Goal: Complete application form

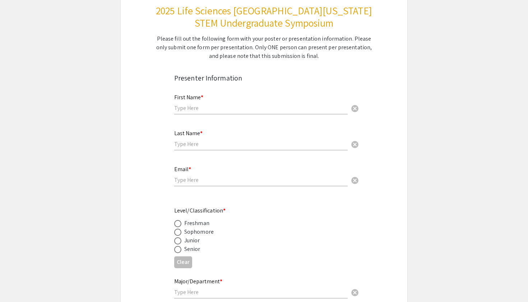
scroll to position [33, 0]
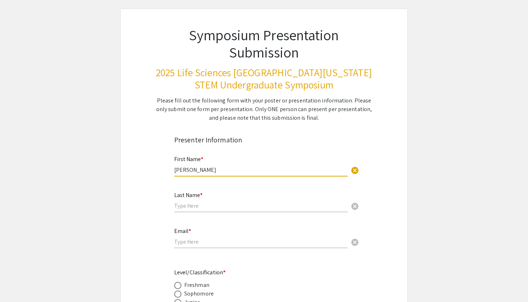
type input "[PERSON_NAME]"
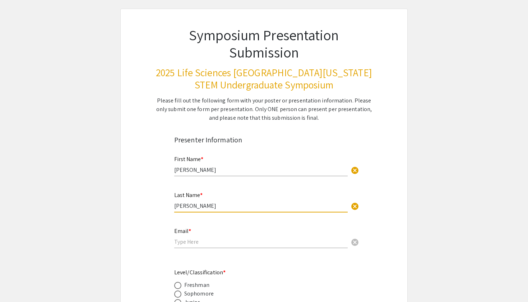
type input "[PERSON_NAME]"
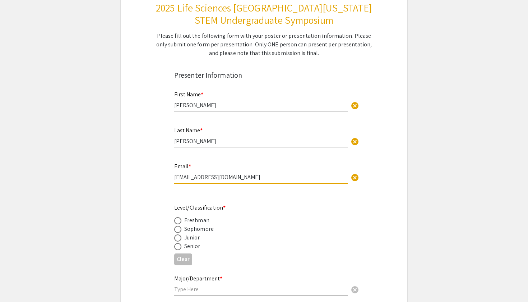
scroll to position [118, 0]
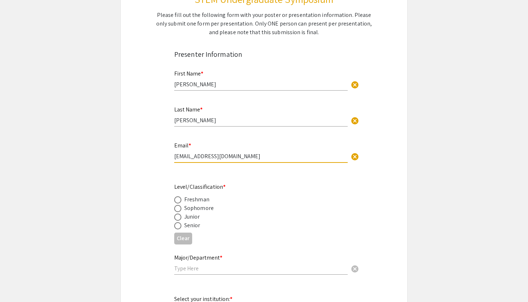
type input "[EMAIL_ADDRESS][DOMAIN_NAME]"
click at [197, 206] on div "Sophomore" at bounding box center [198, 208] width 29 height 9
click at [180, 211] on span at bounding box center [177, 208] width 7 height 7
click at [180, 211] on input "radio" at bounding box center [177, 208] width 7 height 7
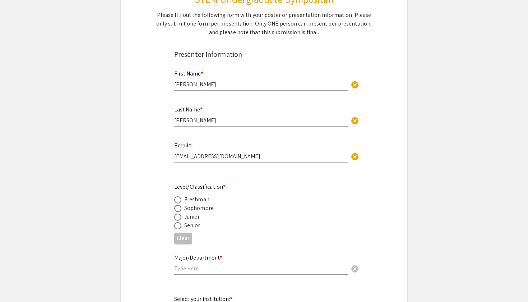
radio input "true"
click at [194, 265] on input "text" at bounding box center [261, 269] width 174 height 8
type input "P"
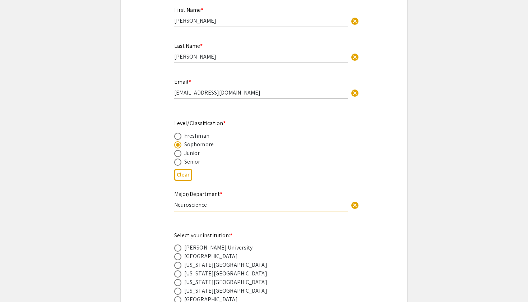
scroll to position [214, 0]
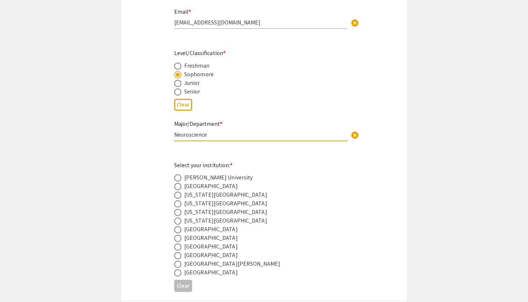
type input "Neuroscience"
click at [181, 249] on span at bounding box center [177, 246] width 7 height 7
click at [181, 249] on input "radio" at bounding box center [177, 246] width 7 height 7
radio input "true"
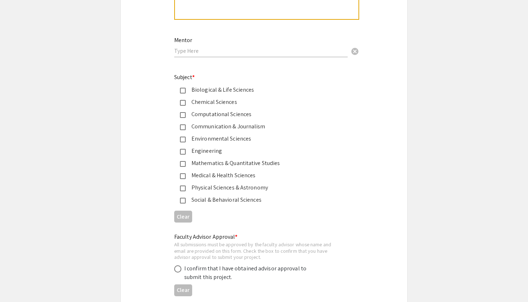
scroll to position [884, 0]
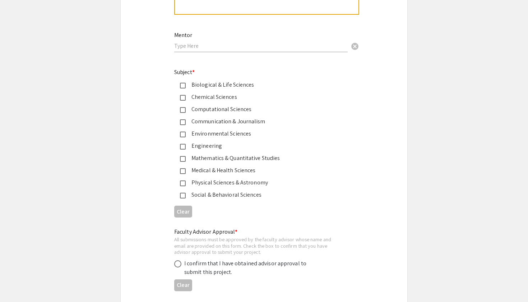
click at [205, 81] on div "Biological & Life Sciences" at bounding box center [261, 85] width 151 height 9
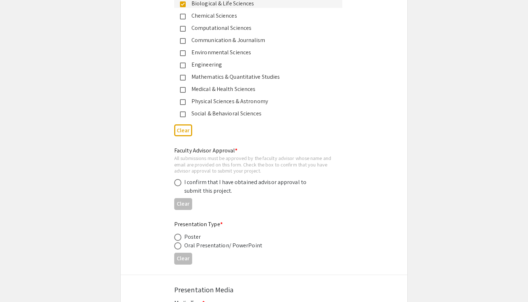
scroll to position [1025, 0]
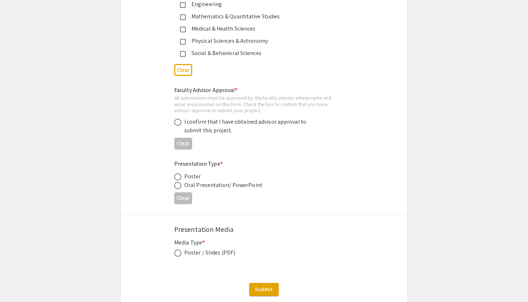
click at [199, 124] on div "I confirm that I have obtained advisor approval to submit this project." at bounding box center [247, 126] width 126 height 17
click at [174, 119] on span at bounding box center [177, 122] width 7 height 7
click at [174, 119] on input "radio" at bounding box center [177, 122] width 7 height 7
radio input "true"
click at [180, 173] on span at bounding box center [177, 176] width 7 height 7
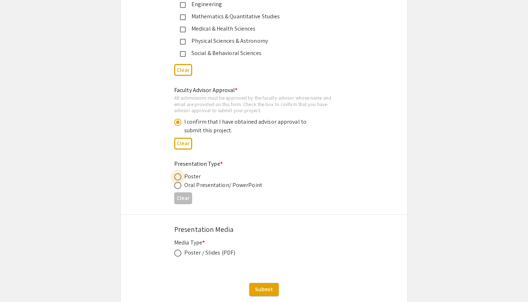
click at [180, 173] on input "radio" at bounding box center [177, 176] width 7 height 7
radio input "true"
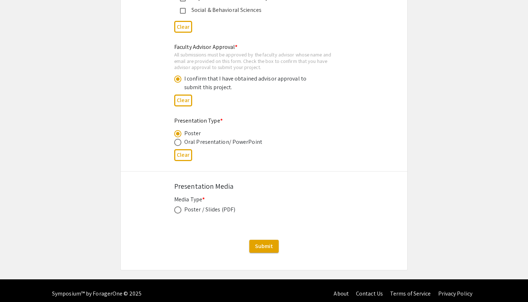
scroll to position [1068, 0]
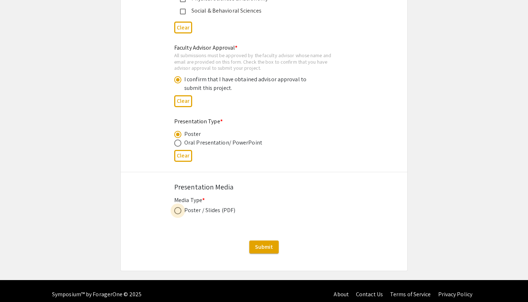
click at [181, 207] on span at bounding box center [177, 210] width 7 height 7
click at [181, 207] on input "radio" at bounding box center [177, 210] width 7 height 7
radio input "true"
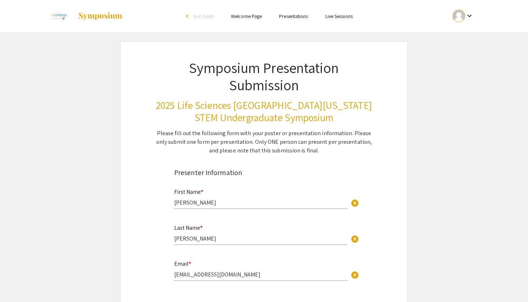
scroll to position [0, 0]
click at [62, 17] on img at bounding box center [59, 16] width 24 height 18
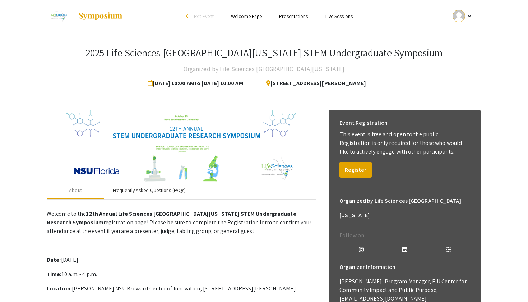
click at [145, 192] on div "Frequently Asked Questions (FAQs)" at bounding box center [149, 191] width 73 height 8
